Goal: Navigation & Orientation: Find specific page/section

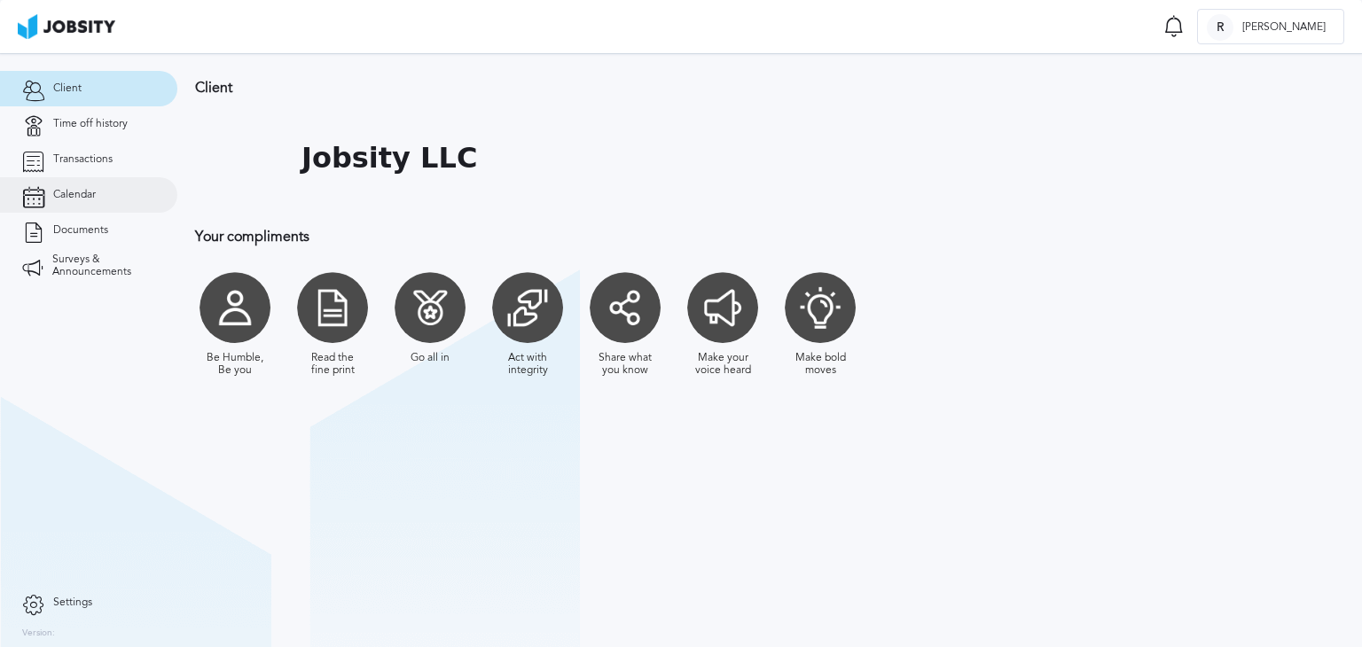
click at [103, 199] on link "Calendar" at bounding box center [88, 194] width 177 height 35
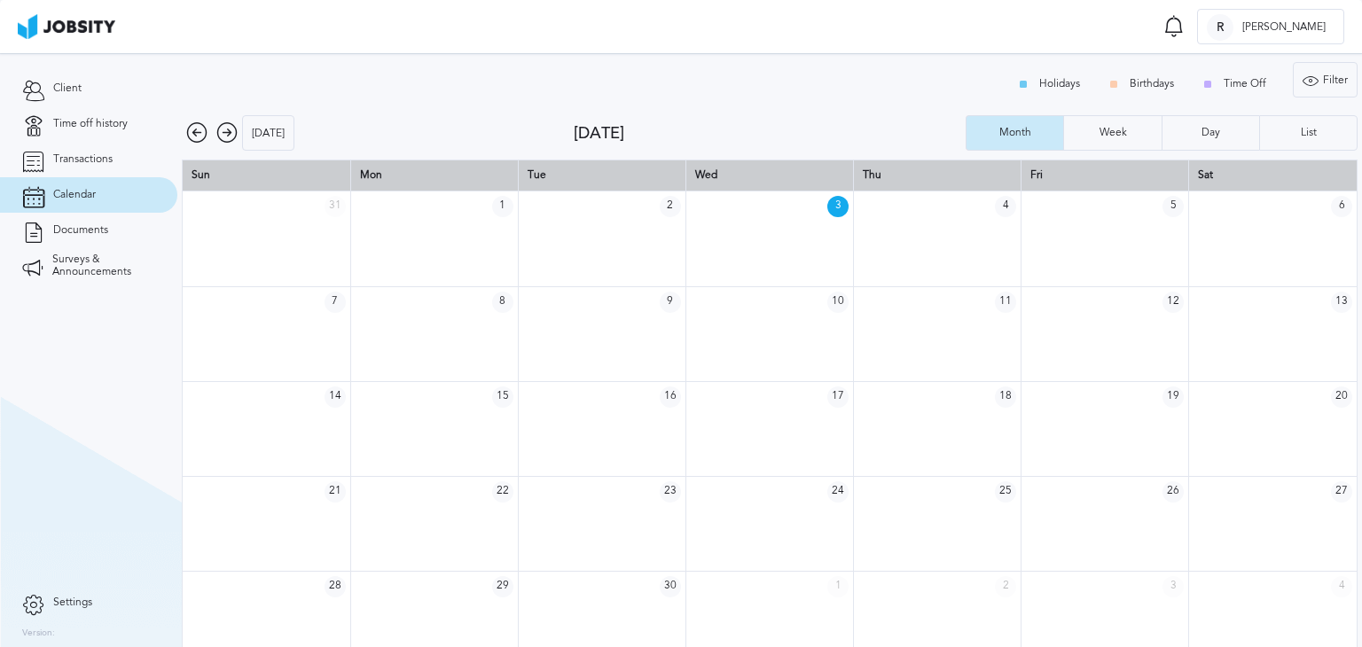
click at [231, 126] on icon at bounding box center [226, 132] width 21 height 21
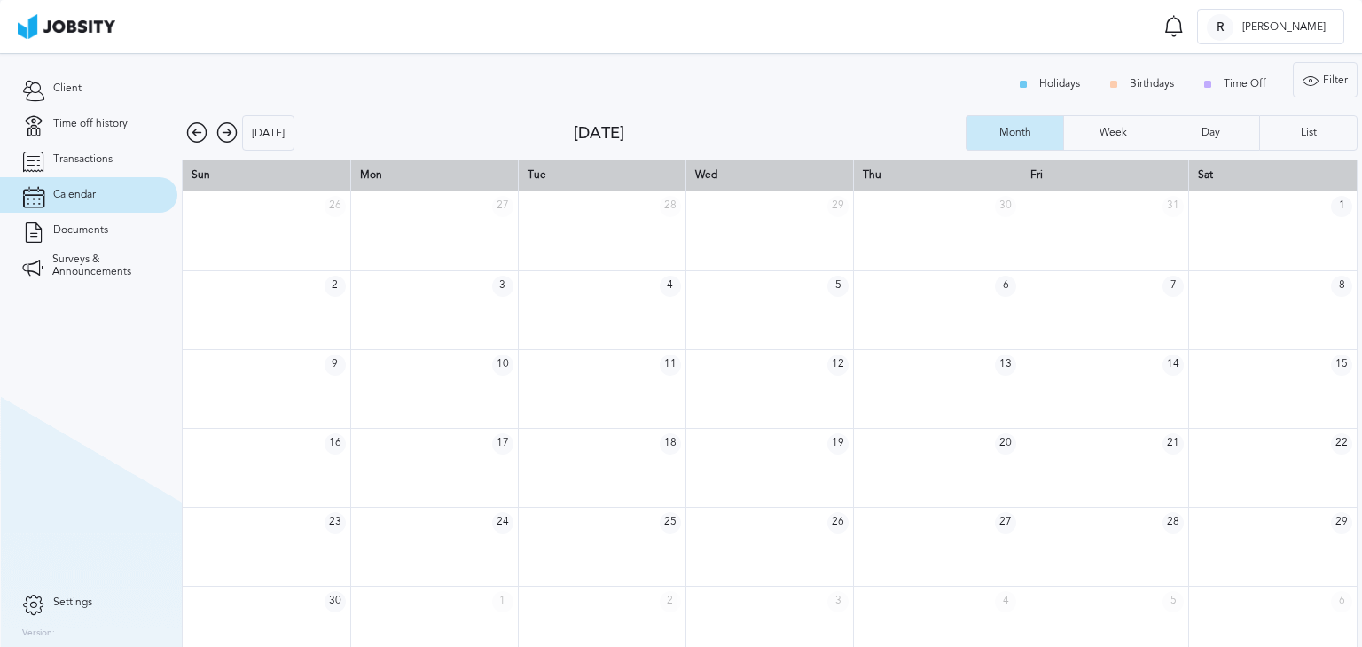
click at [230, 129] on icon at bounding box center [226, 132] width 21 height 21
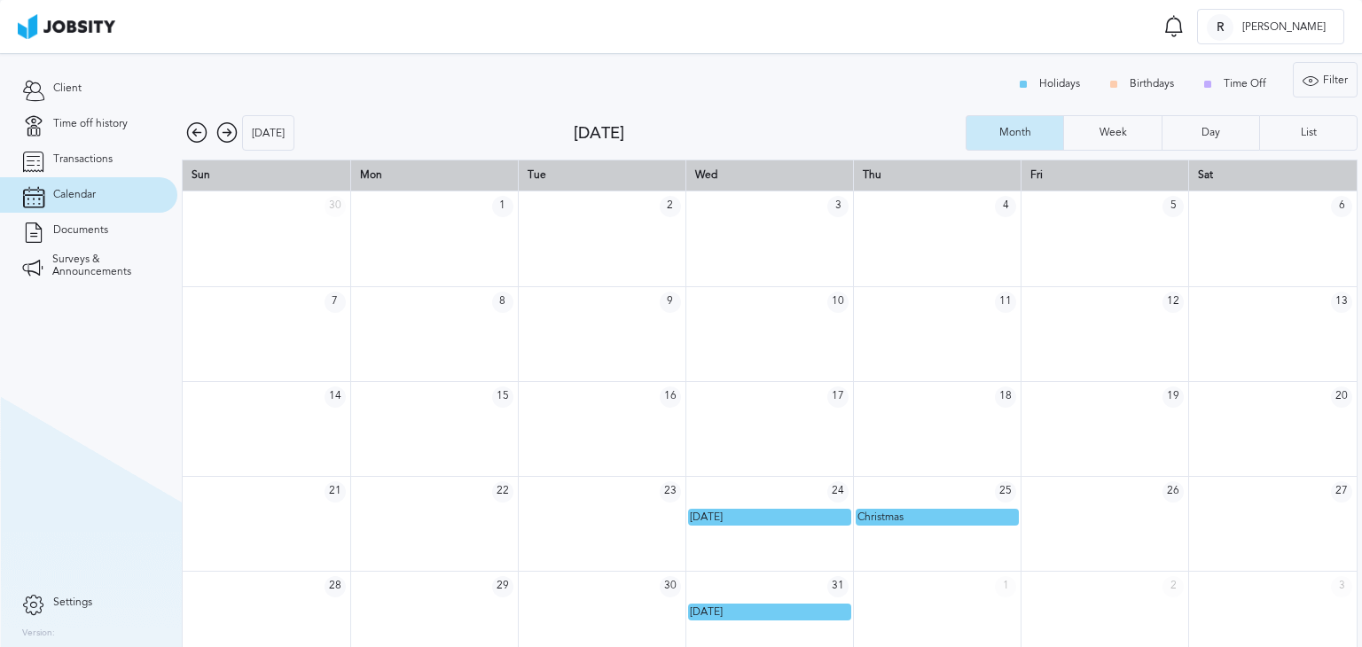
click at [230, 146] on div "[DATE]" at bounding box center [378, 132] width 392 height 35
click at [221, 134] on icon at bounding box center [226, 132] width 21 height 21
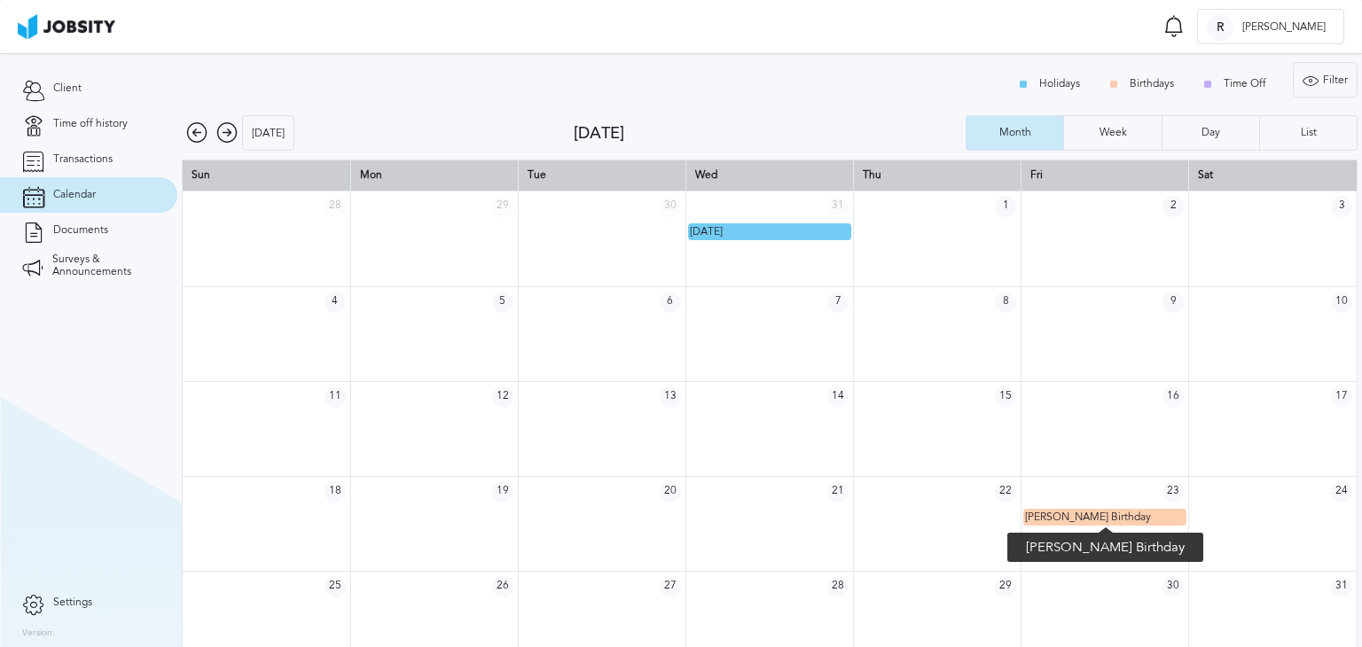
click at [1066, 520] on span "[PERSON_NAME] Birthday" at bounding box center [1088, 517] width 126 height 12
click at [222, 136] on icon at bounding box center [226, 132] width 21 height 21
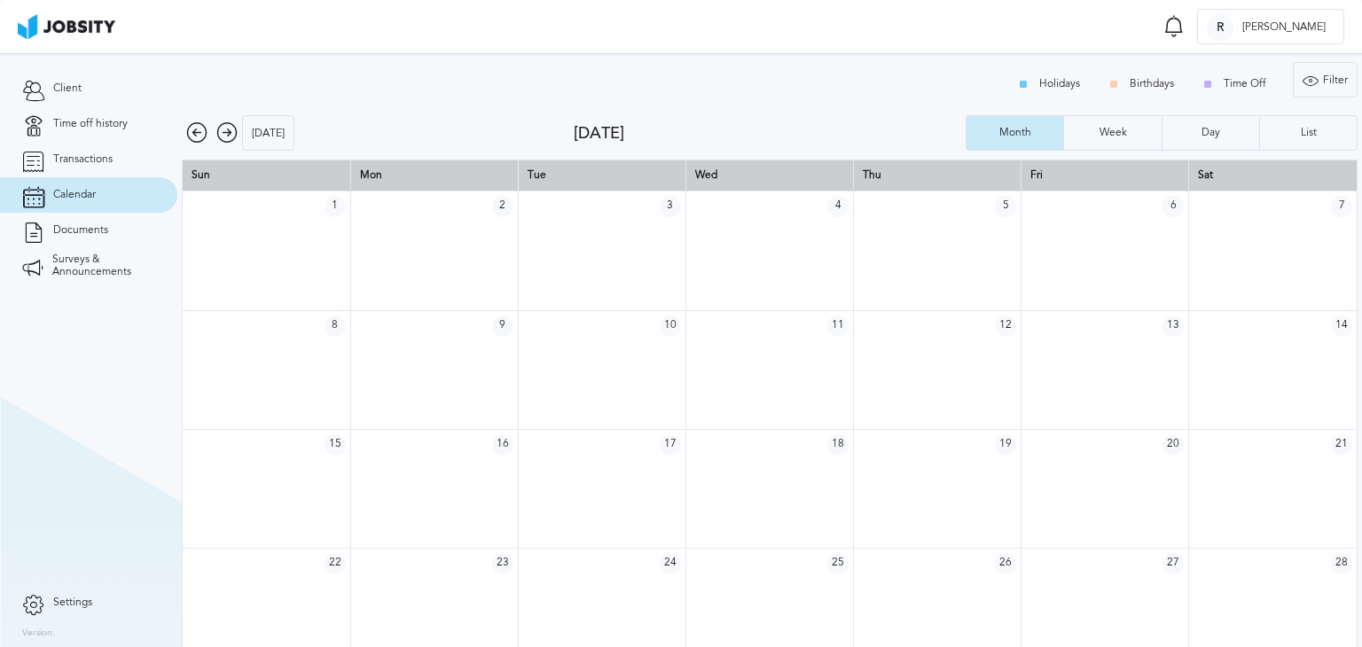
click at [224, 131] on icon at bounding box center [226, 132] width 21 height 21
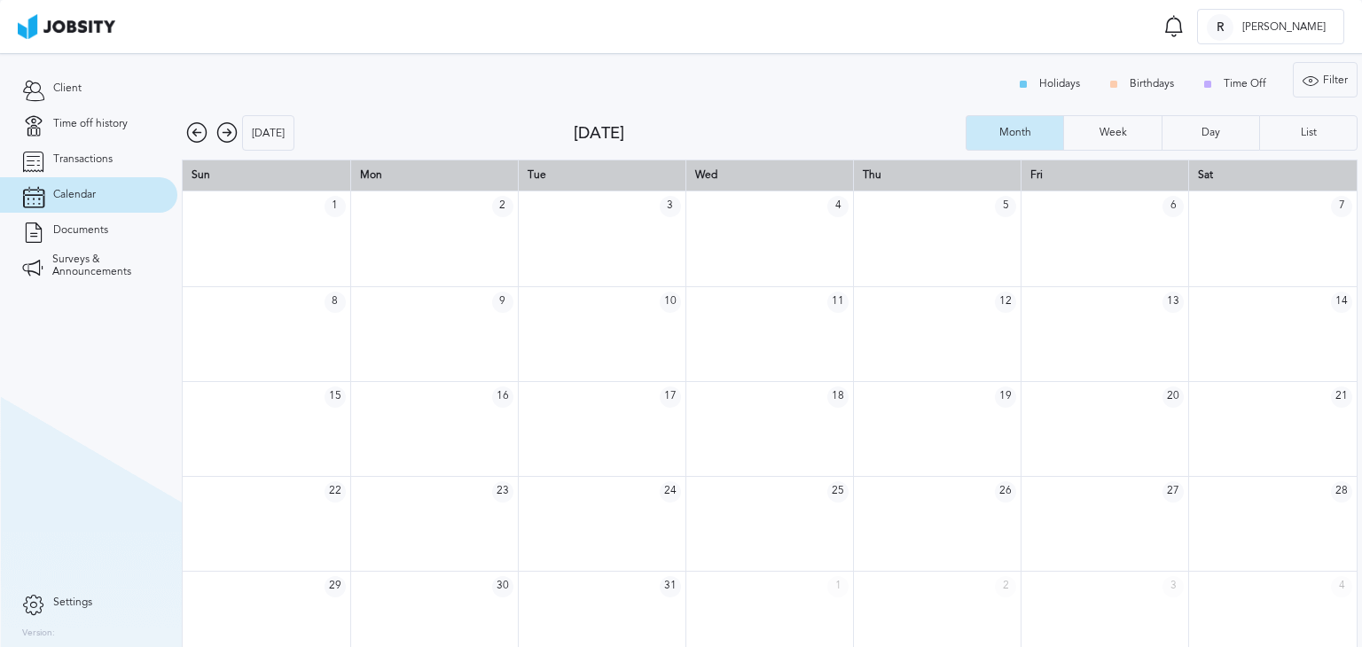
click at [225, 137] on icon at bounding box center [226, 132] width 21 height 21
click at [195, 129] on icon at bounding box center [196, 132] width 21 height 21
click at [196, 130] on icon at bounding box center [196, 132] width 21 height 21
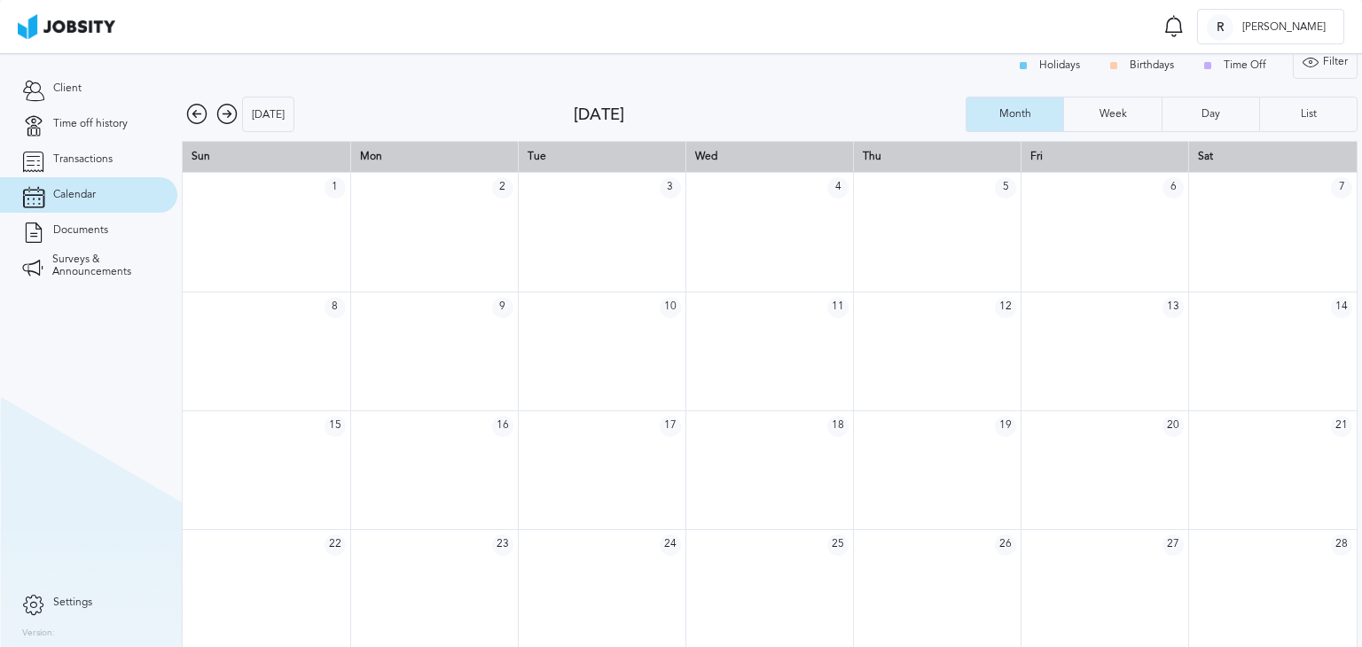
scroll to position [23, 0]
